Goal: Task Accomplishment & Management: Manage account settings

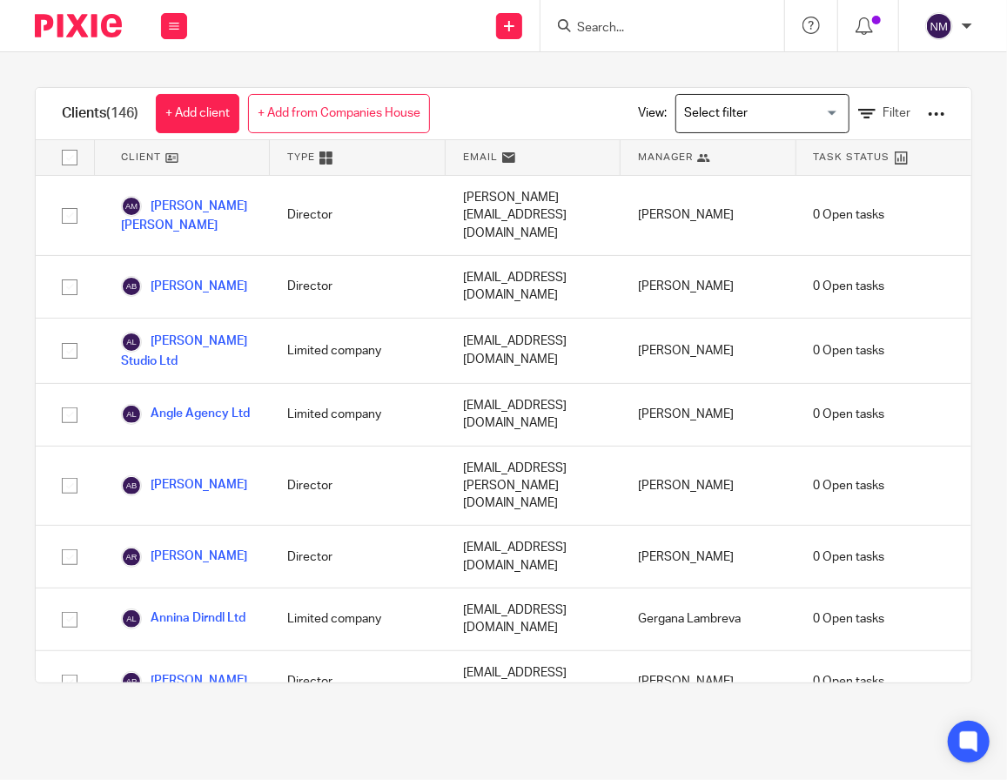
click at [658, 23] on input "Search" at bounding box center [653, 29] width 157 height 16
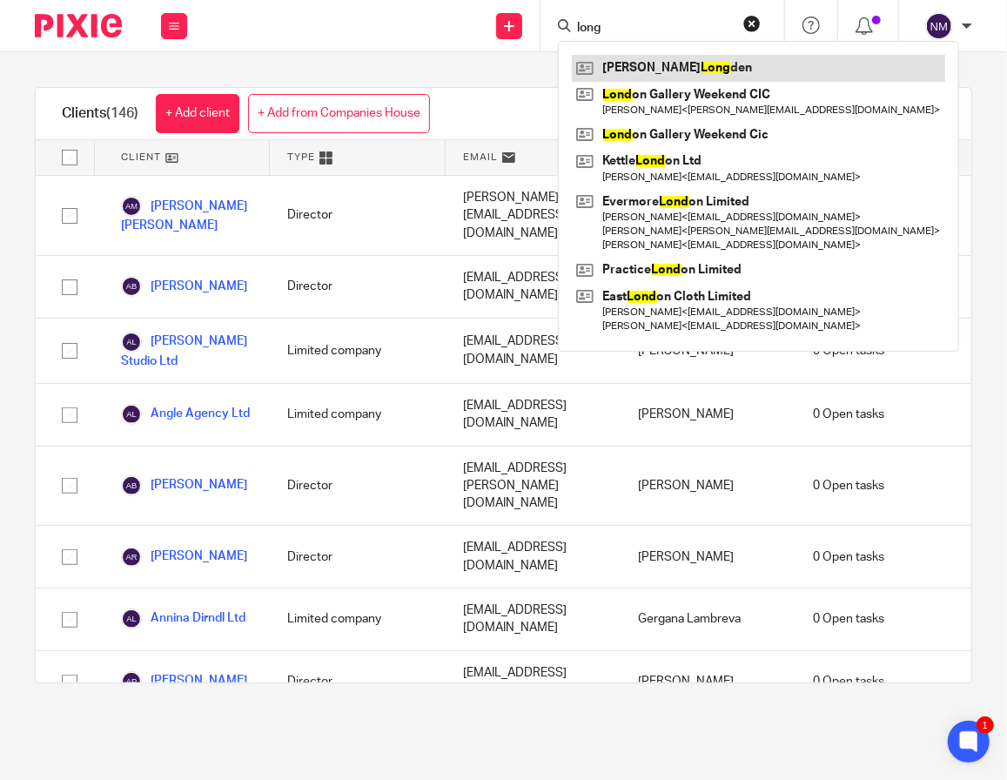
type input "long"
click at [653, 55] on link at bounding box center [758, 68] width 373 height 26
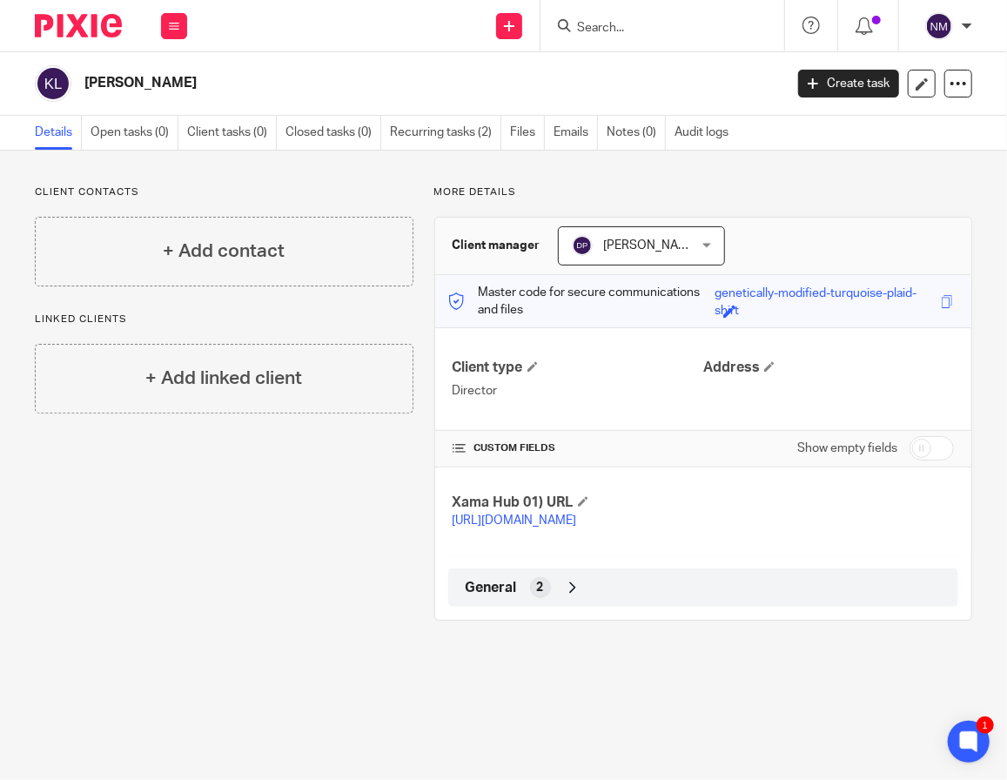
click at [905, 459] on div "Show empty fields" at bounding box center [875, 448] width 157 height 35
click at [913, 443] on input "checkbox" at bounding box center [931, 448] width 44 height 24
checkbox input "true"
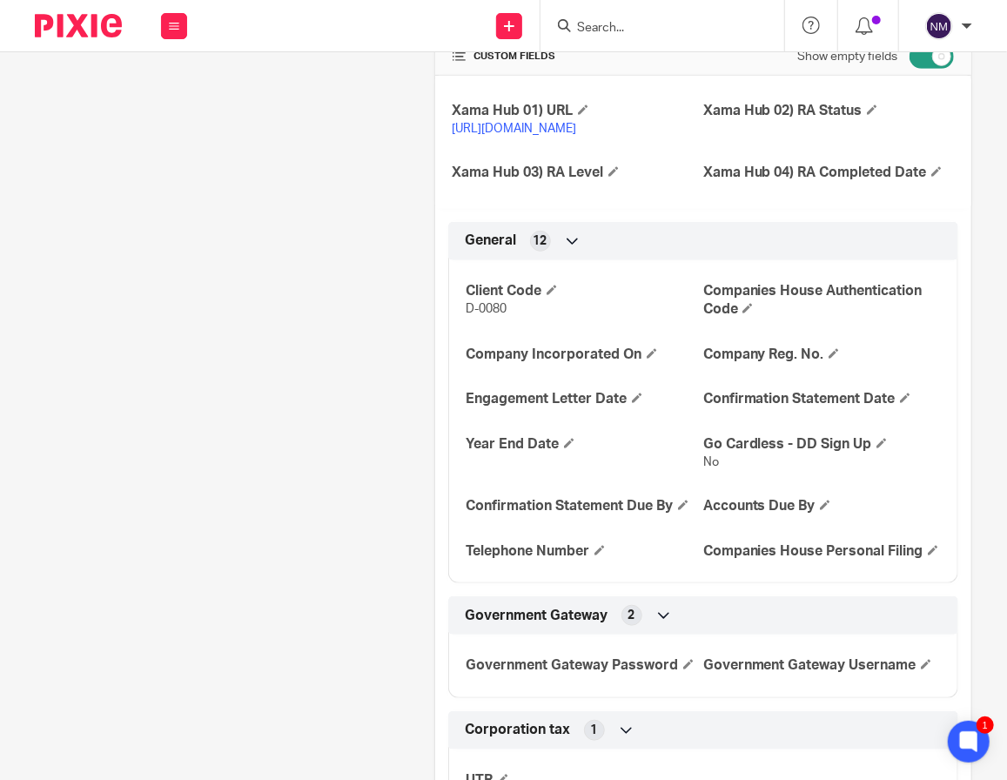
scroll to position [435, 0]
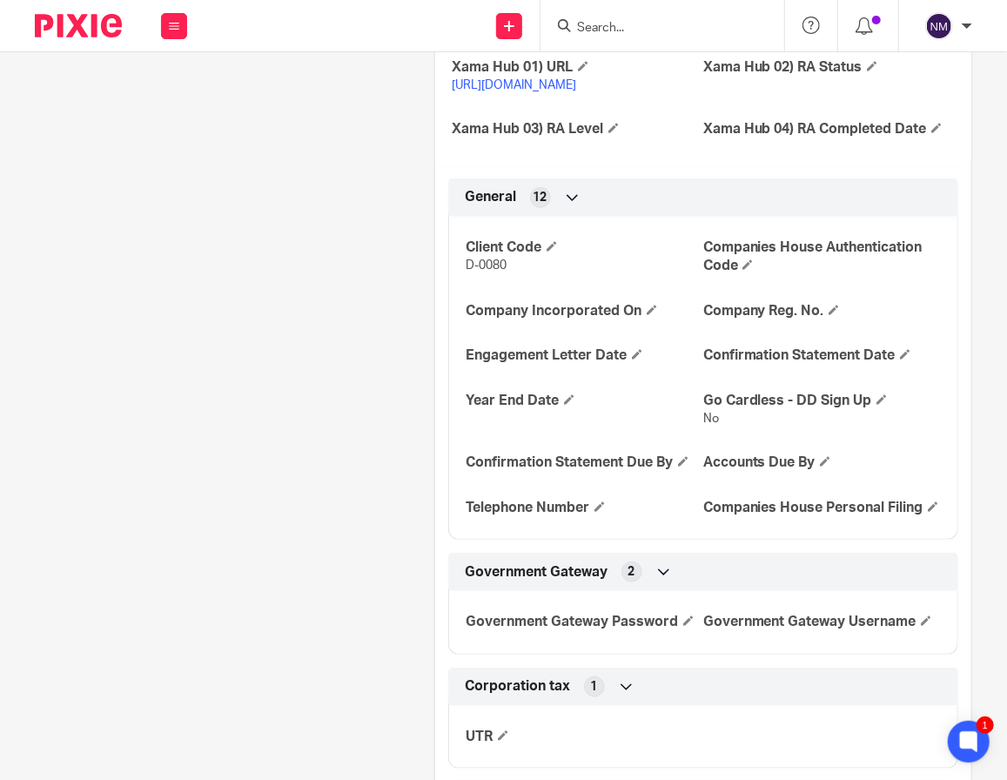
click at [503, 206] on span "General" at bounding box center [491, 197] width 51 height 18
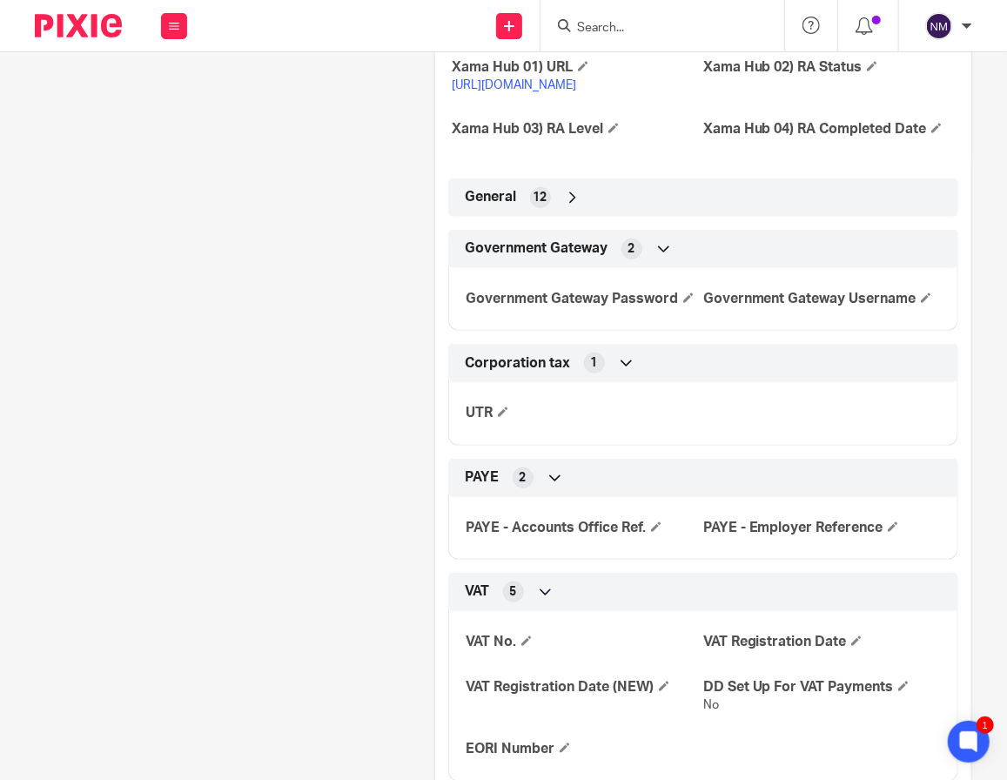
click at [509, 264] on div "Government Gateway 2" at bounding box center [703, 249] width 484 height 30
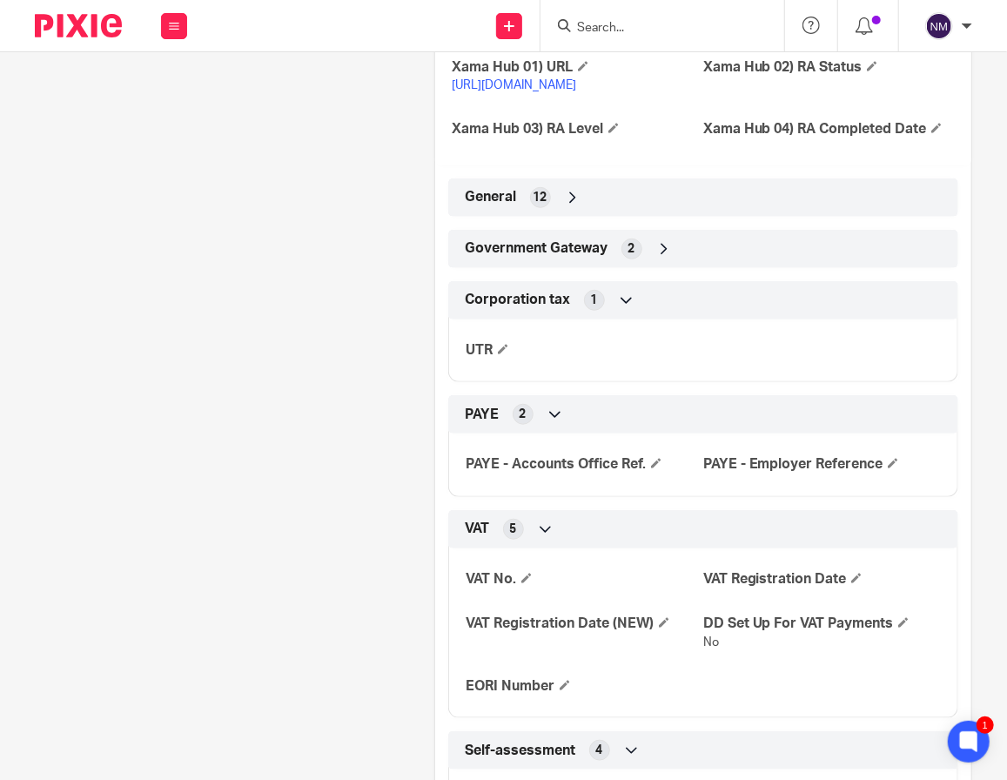
click at [513, 309] on span "Corporation tax" at bounding box center [518, 300] width 105 height 18
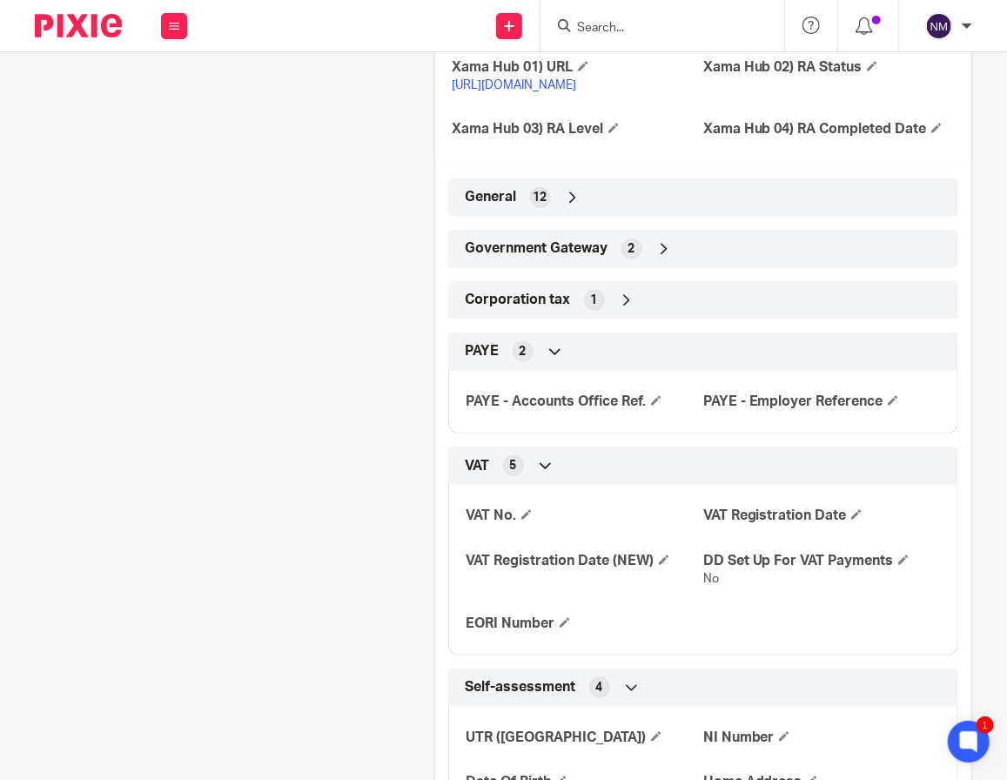
click at [475, 360] on span "PAYE" at bounding box center [483, 351] width 34 height 18
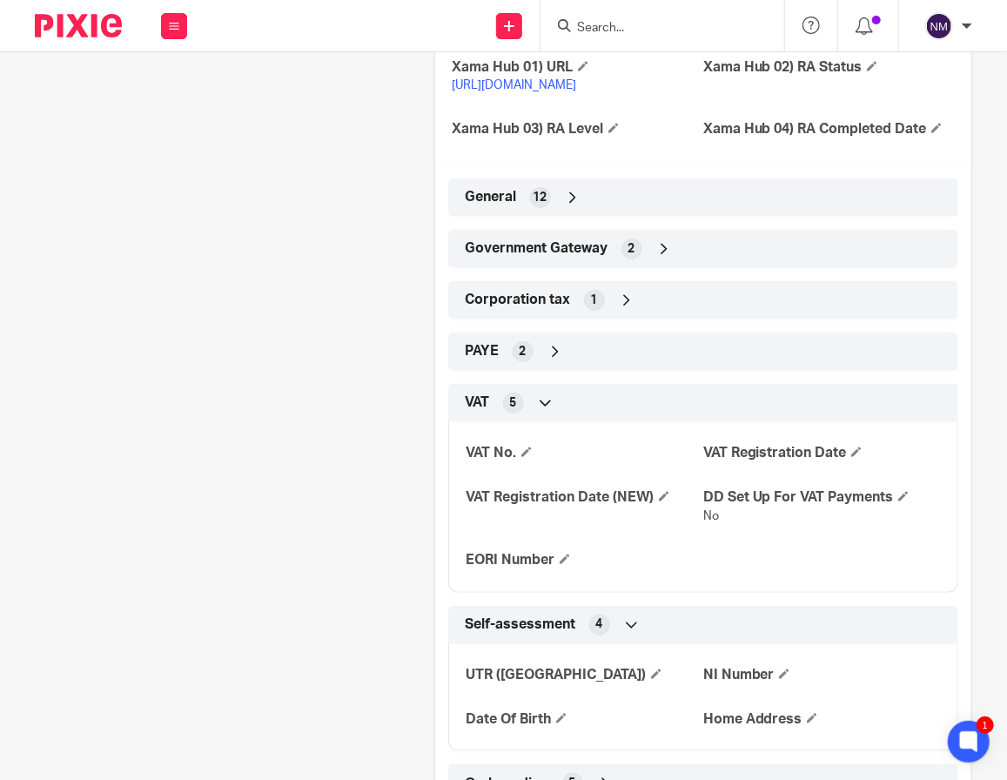
click at [479, 412] on span "VAT" at bounding box center [478, 402] width 24 height 18
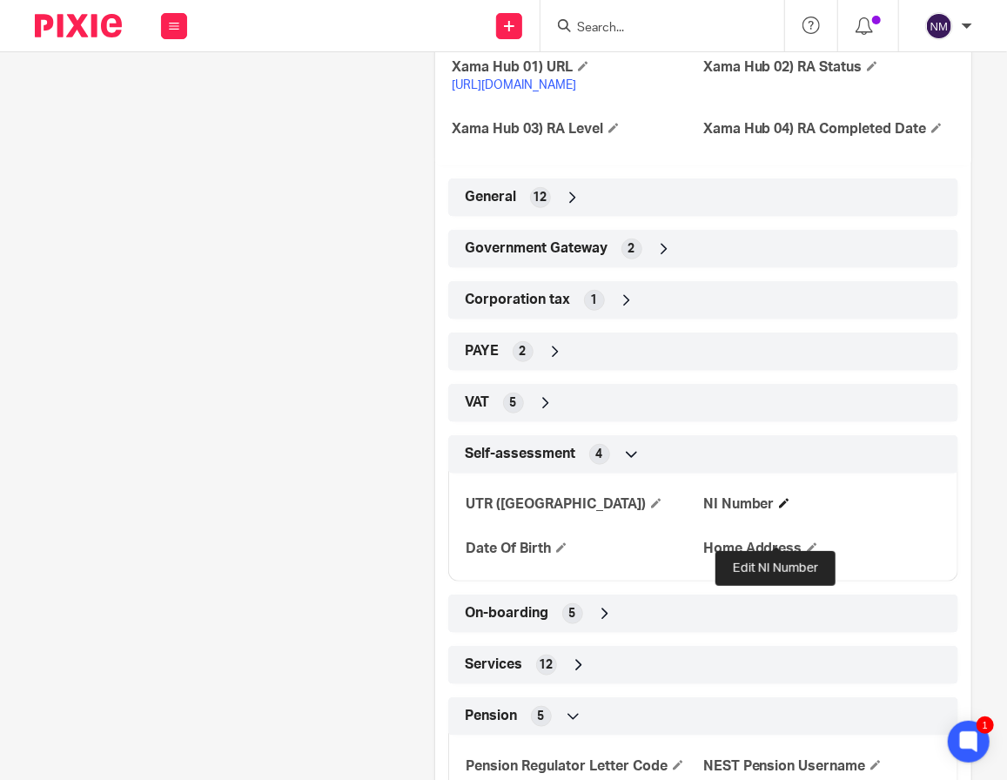
click at [779, 508] on span at bounding box center [784, 503] width 10 height 10
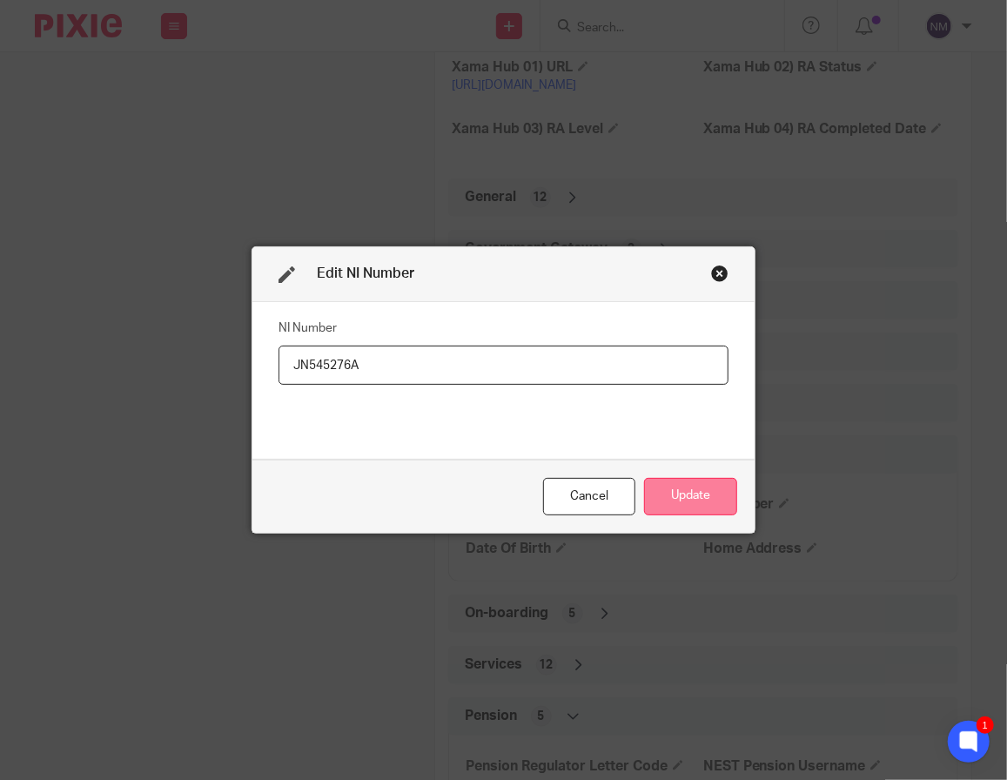
type input "JN545276A"
click at [649, 487] on button "Update" at bounding box center [690, 496] width 93 height 37
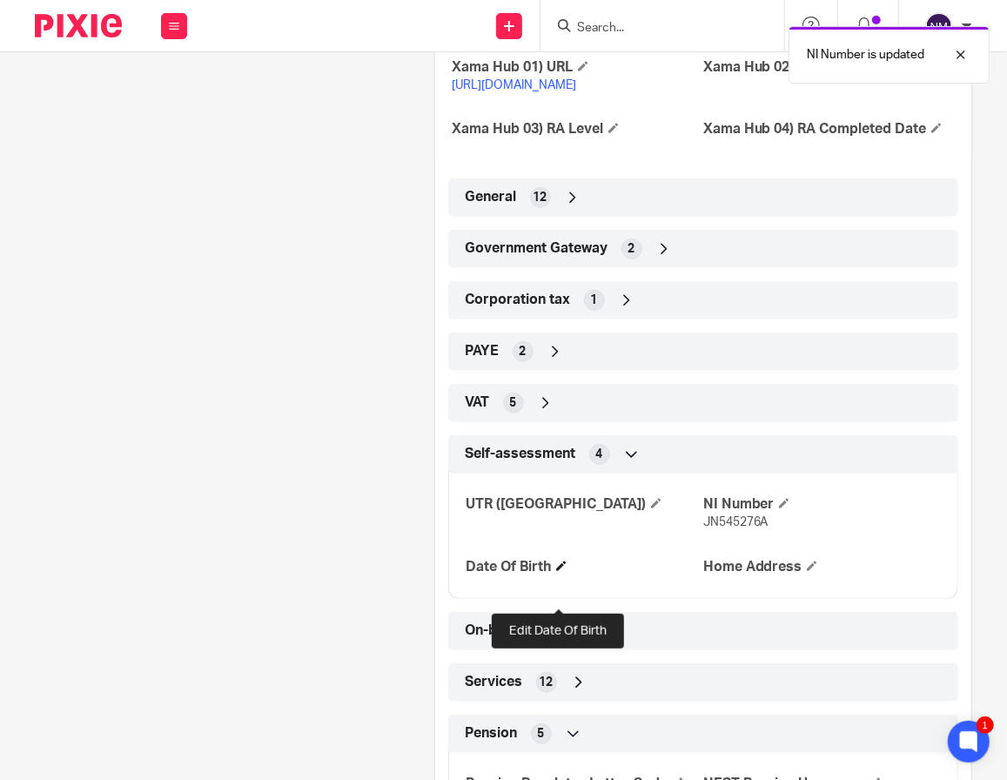
click at [559, 571] on span at bounding box center [561, 565] width 10 height 10
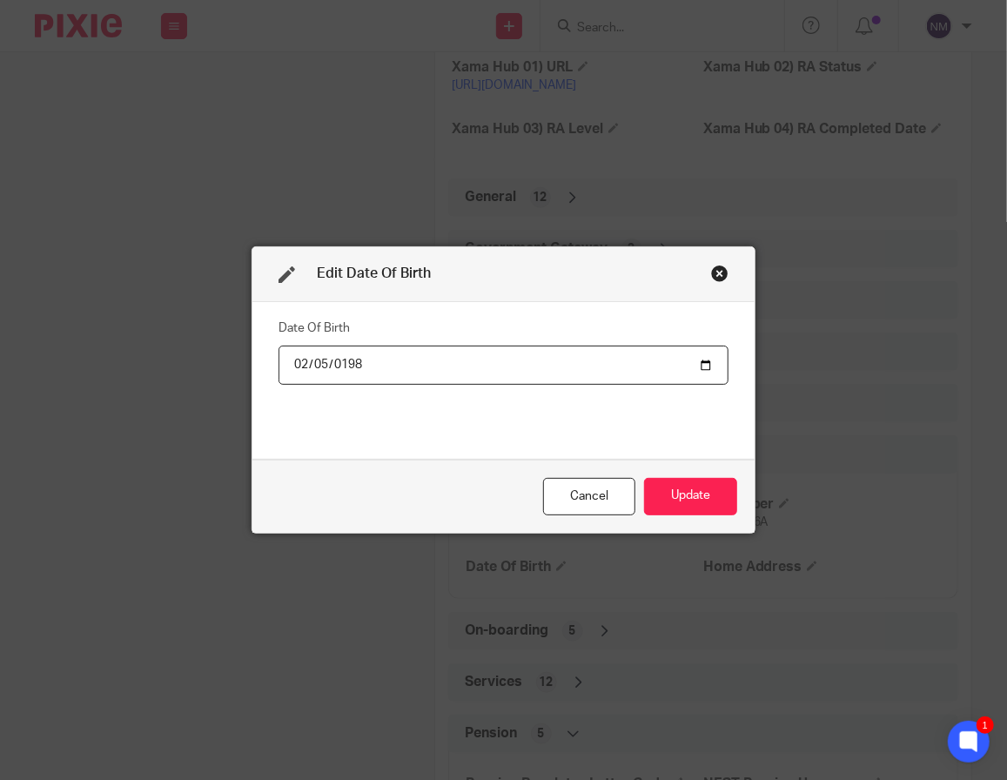
type input "[DATE]"
click at [705, 487] on button "Update" at bounding box center [690, 496] width 93 height 37
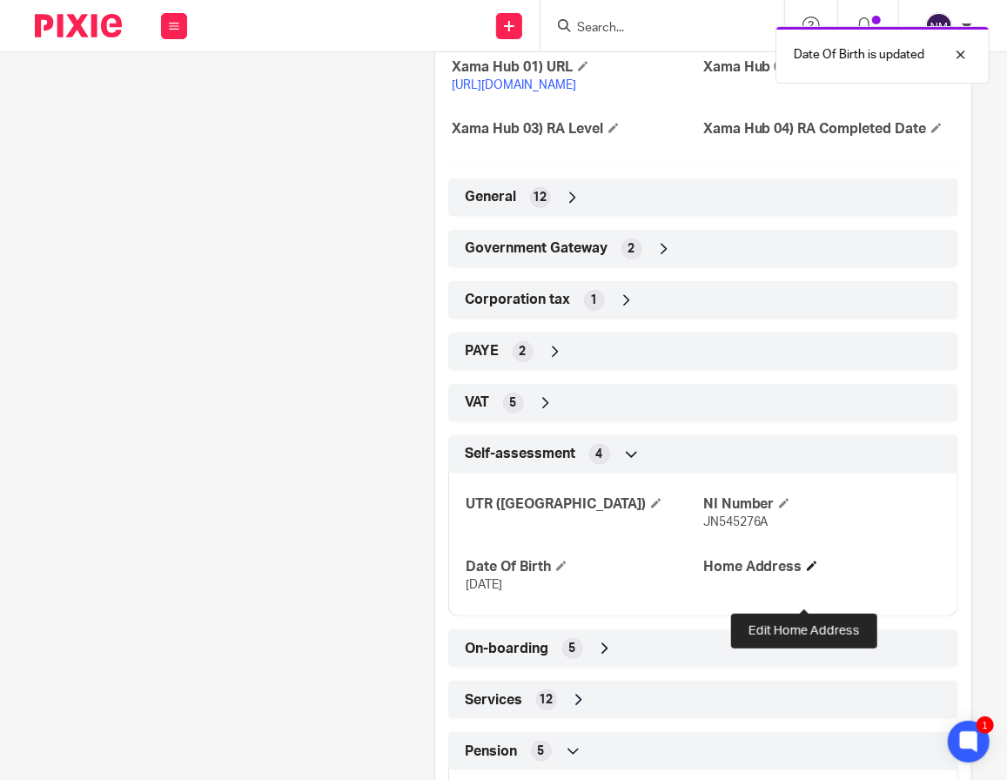
click at [807, 571] on span at bounding box center [812, 565] width 10 height 10
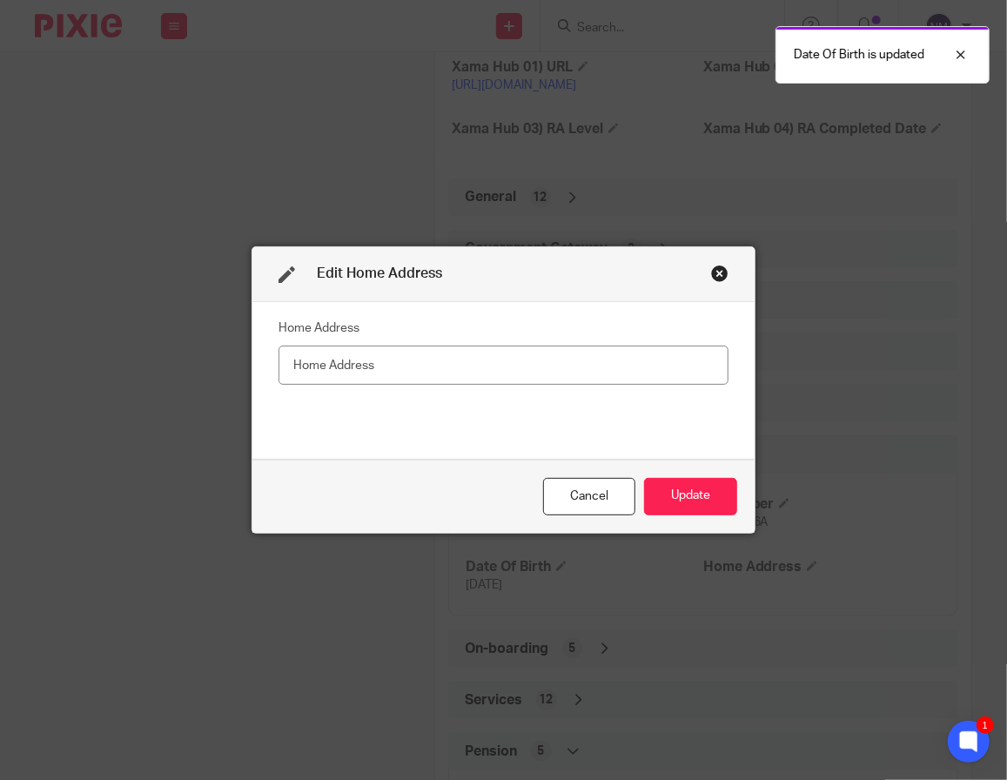
click at [425, 362] on input "text" at bounding box center [503, 364] width 450 height 39
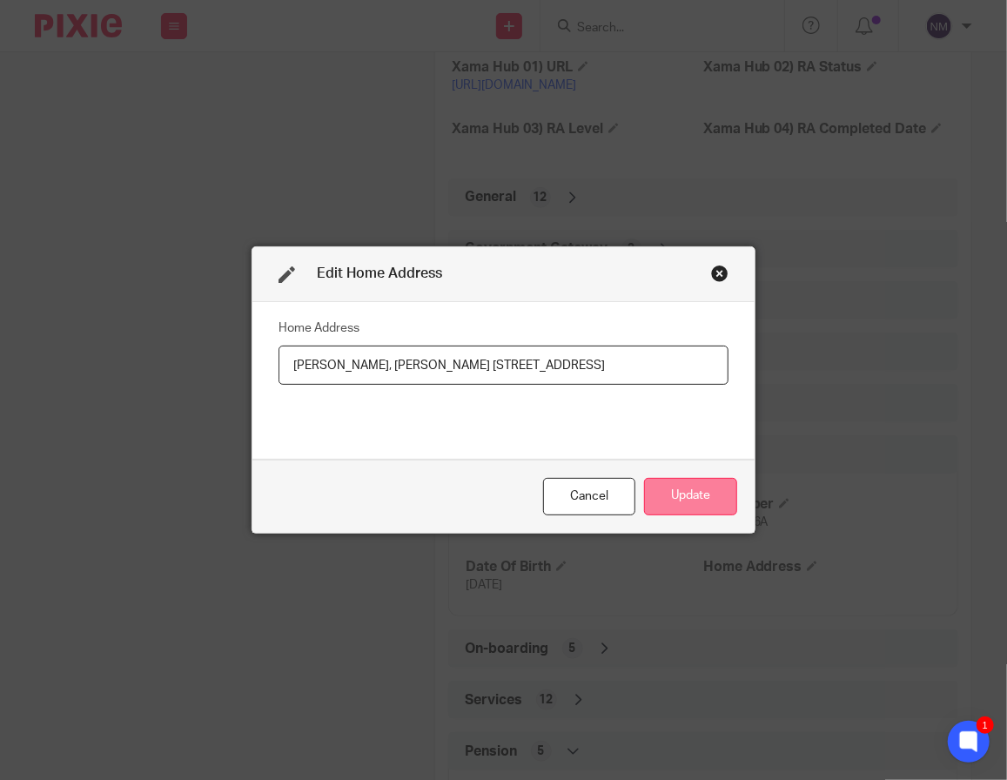
type input "[PERSON_NAME], [PERSON_NAME] [STREET_ADDRESS]"
click at [660, 501] on button "Update" at bounding box center [690, 496] width 93 height 37
